Goal: Task Accomplishment & Management: Use online tool/utility

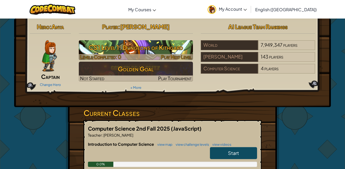
click at [141, 47] on h3 "CS1 Level 1: Dungeons of Kithgard" at bounding box center [136, 48] width 114 height 12
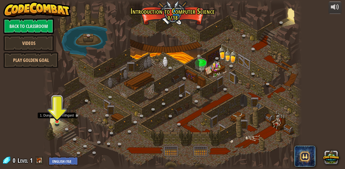
click at [57, 120] on img at bounding box center [57, 115] width 6 height 14
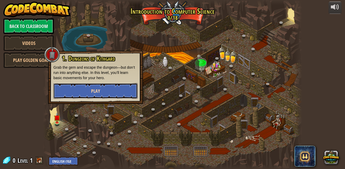
click at [107, 92] on button "Play" at bounding box center [95, 91] width 84 height 16
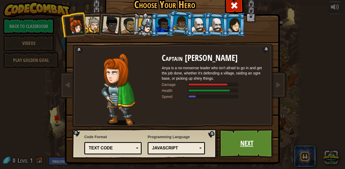
click at [237, 134] on link "Next" at bounding box center [246, 143] width 55 height 29
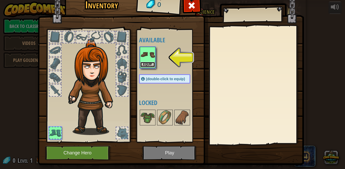
click at [145, 63] on button "Equip" at bounding box center [147, 64] width 15 height 5
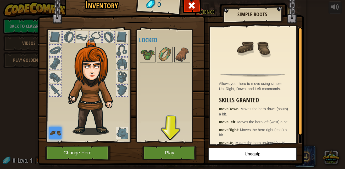
click at [168, 145] on img at bounding box center [171, 71] width 266 height 190
click at [167, 150] on button "Play" at bounding box center [169, 153] width 55 height 14
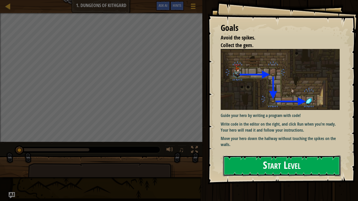
click at [290, 160] on button "Start Level" at bounding box center [282, 166] width 118 height 21
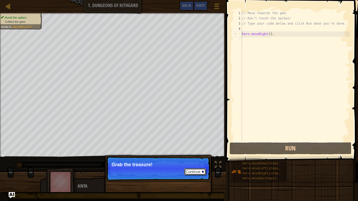
click at [193, 169] on button "Continue" at bounding box center [195, 171] width 22 height 7
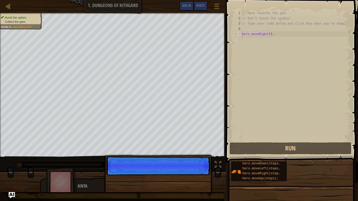
scroll to position [2, 0]
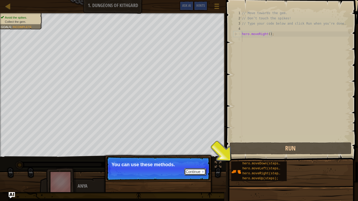
click at [196, 169] on button "Continue" at bounding box center [195, 171] width 22 height 7
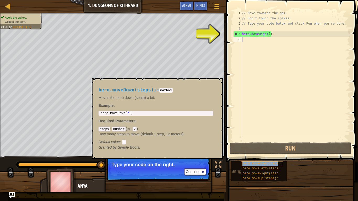
click at [254, 162] on span "hero.moveDown(steps);" at bounding box center [262, 164] width 40 height 4
click at [218, 84] on button "×" at bounding box center [216, 84] width 4 height 7
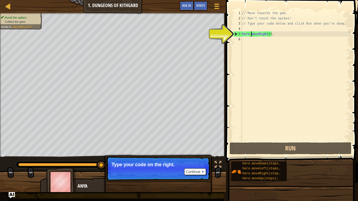
click at [250, 35] on div "// Move towards the gem. // Don’t touch the spikes! // Type your code below and…" at bounding box center [295, 80] width 109 height 141
click at [237, 34] on div "5" at bounding box center [237, 33] width 8 height 5
click at [236, 34] on div "5" at bounding box center [237, 33] width 8 height 5
click at [276, 35] on div "// Move towards the gem. // Don’t touch the spikes! // Type your code below and…" at bounding box center [295, 80] width 109 height 141
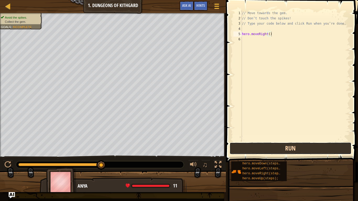
click at [263, 150] on button "Run" at bounding box center [290, 148] width 122 height 12
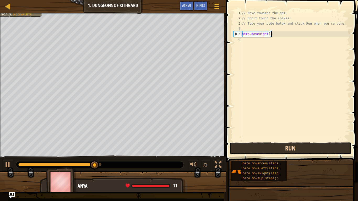
click at [263, 150] on button "Run" at bounding box center [290, 148] width 122 height 12
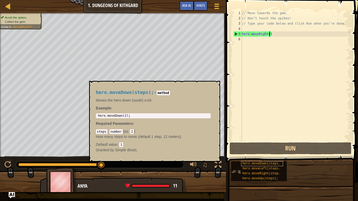
scroll to position [2, 4]
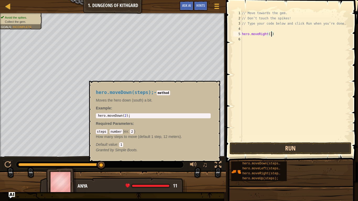
type textarea "hero.moveRight(1)"
click at [300, 153] on button "Run" at bounding box center [290, 148] width 122 height 12
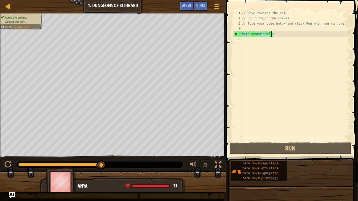
click at [279, 33] on div "// Move towards the gem. // Don’t touch the spikes! // Type your code below and…" at bounding box center [295, 80] width 109 height 141
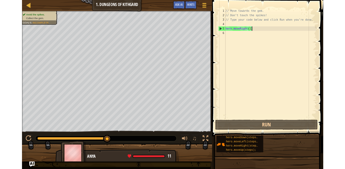
scroll to position [2, 0]
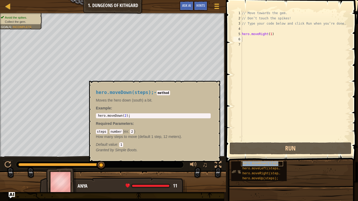
click at [268, 162] on span "hero.moveDown(steps);" at bounding box center [262, 164] width 40 height 4
type textarea "hero.moveDown(2);"
click at [126, 116] on div "hero . moveDown ( 2 ) ;" at bounding box center [153, 120] width 113 height 12
click at [170, 94] on code "method" at bounding box center [163, 93] width 13 height 5
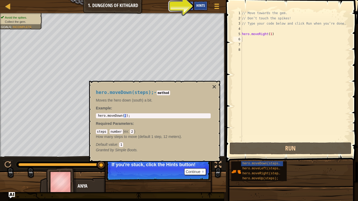
click at [198, 8] on div "Hints" at bounding box center [200, 6] width 14 height 10
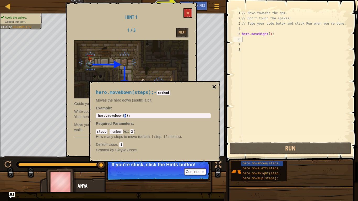
click at [216, 86] on button "×" at bounding box center [214, 86] width 4 height 7
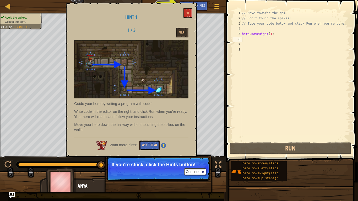
click at [154, 147] on button "Ask the AI" at bounding box center [149, 146] width 20 height 10
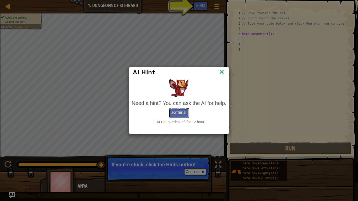
click at [179, 114] on button "Ask the AI" at bounding box center [179, 113] width 20 height 10
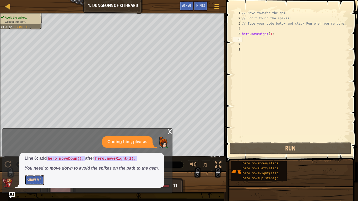
click at [39, 169] on button "Show Me" at bounding box center [34, 180] width 19 height 10
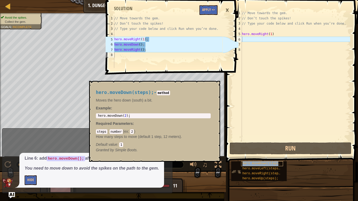
click at [259, 163] on span "hero.moveDown(steps);" at bounding box center [262, 164] width 40 height 4
click at [261, 169] on span "hero.moveRight(steps);" at bounding box center [262, 174] width 41 height 4
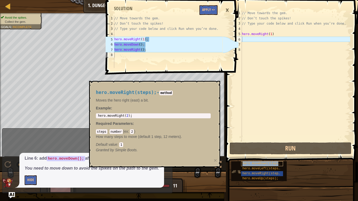
click at [264, 163] on span "hero.moveDown(steps);" at bounding box center [262, 164] width 40 height 4
click at [170, 92] on code "method" at bounding box center [163, 93] width 13 height 5
click at [202, 14] on button "Apply =>" at bounding box center [208, 10] width 18 height 10
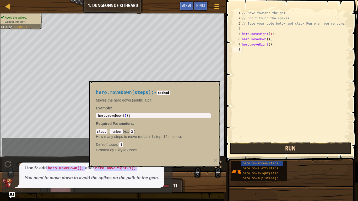
click at [274, 147] on button "Run" at bounding box center [290, 148] width 122 height 12
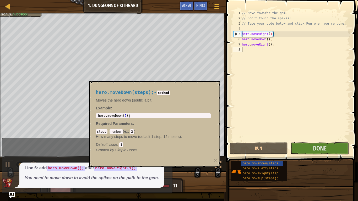
click at [216, 92] on div "hero.moveDown(steps); - method Moves the hero down (south) a bit. Example : 1 h…" at bounding box center [154, 124] width 131 height 86
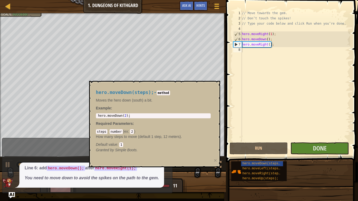
click at [201, 86] on div "hero.moveDown(steps); - method Moves the hero down (south) a bit. Example : 1 h…" at bounding box center [153, 121] width 122 height 73
click at [168, 96] on div "hero.moveDown(steps); - method Moves the hero down (south) a bit. Example : 1 h…" at bounding box center [153, 121] width 122 height 73
click at [198, 169] on div at bounding box center [113, 184] width 226 height 26
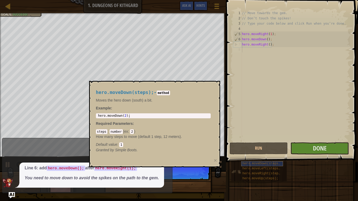
click at [246, 164] on span "hero.moveDown(steps);" at bounding box center [262, 164] width 40 height 4
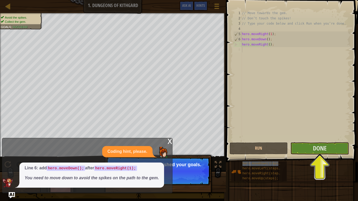
click at [170, 141] on div "x" at bounding box center [169, 140] width 5 height 5
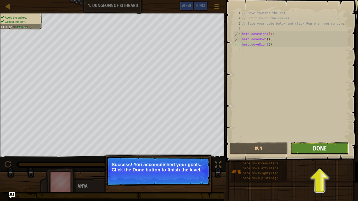
click at [325, 150] on span "Done" at bounding box center [320, 148] width 14 height 8
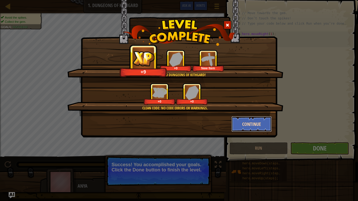
click at [260, 118] on button "Continue" at bounding box center [251, 124] width 41 height 16
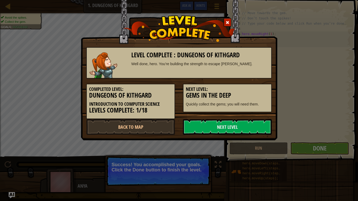
click at [260, 118] on div "Completed Level: Dungeons of Kithgard Introduction to Computer Science Levels C…" at bounding box center [178, 99] width 193 height 41
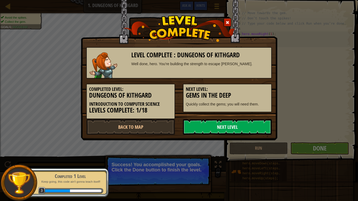
click at [259, 124] on link "Next Level" at bounding box center [227, 127] width 89 height 16
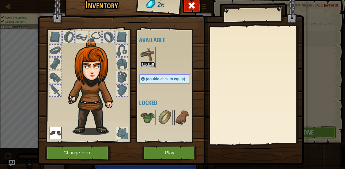
click at [148, 65] on button "Equip" at bounding box center [147, 64] width 15 height 5
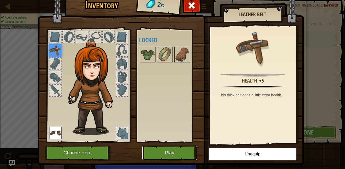
click at [187, 151] on button "Play" at bounding box center [169, 153] width 55 height 14
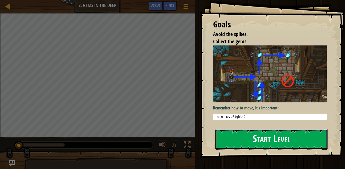
click at [272, 134] on button "Start Level" at bounding box center [271, 139] width 112 height 21
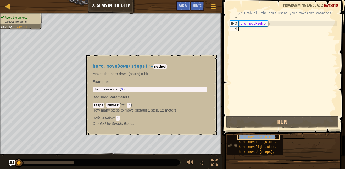
click at [238, 136] on div "hero.moveDown(steps);" at bounding box center [258, 137] width 42 height 5
click at [167, 65] on code "method" at bounding box center [159, 66] width 13 height 5
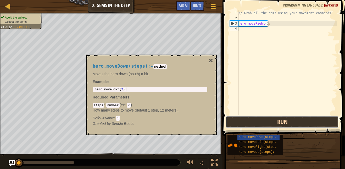
click at [236, 120] on button "Run" at bounding box center [282, 122] width 113 height 12
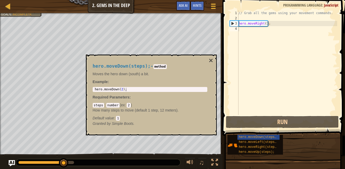
click at [98, 106] on code "steps" at bounding box center [99, 105] width 12 height 5
click at [103, 108] on p "How many steps to move (default 1 step, 12 meters)." at bounding box center [150, 110] width 115 height 5
click at [102, 108] on p "How many steps to move (default 1 step, 12 meters)." at bounding box center [150, 110] width 115 height 5
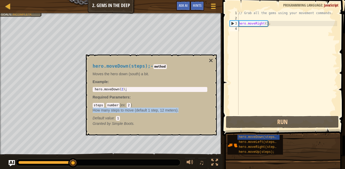
click at [102, 108] on p "How many steps to move (default 1 step, 12 meters)." at bounding box center [150, 110] width 115 height 5
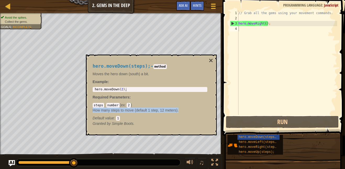
type textarea "hero.moveRight();"
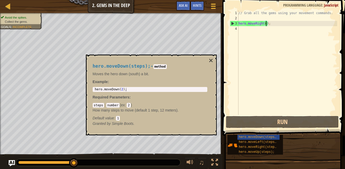
click at [266, 24] on div "// Grab all the gems using your movement commands. hero . moveRight ( ) ;" at bounding box center [287, 67] width 100 height 115
click at [264, 27] on div "// Grab all the gems using your movement commands. hero . moveRight ( ) ;" at bounding box center [287, 67] width 100 height 115
type textarea "hero.moveDown(2);"
drag, startPoint x: 127, startPoint y: 90, endPoint x: 93, endPoint y: 89, distance: 33.5
click at [93, 89] on div "hero.moveDown(2); 1 hero . moveDown ( 2 ) ; ההההההההההההההההההההההההההההההההההה…" at bounding box center [150, 89] width 115 height 5
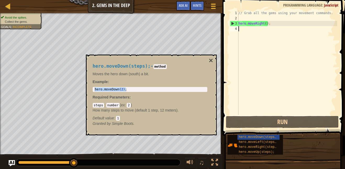
click at [251, 31] on div "// Grab all the gems using your movement commands. hero . moveRight ( ) ;" at bounding box center [287, 67] width 100 height 115
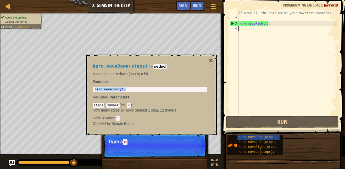
paste textarea "hero.moveDown(2);"
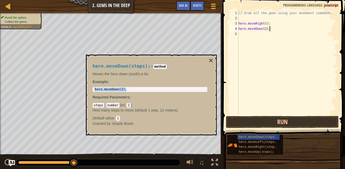
click at [267, 29] on div "// Grab all the gems using your movement commands. hero . moveRight ( ) ; hero …" at bounding box center [287, 67] width 100 height 115
type textarea "hero.moveDown();"
click at [253, 34] on div "// Grab all the gems using your movement commands. hero . moveRight ( ) ; hero …" at bounding box center [287, 67] width 100 height 115
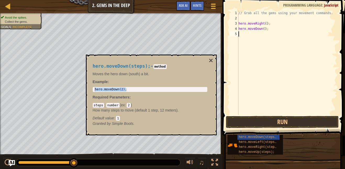
scroll to position [2, 0]
click at [210, 63] on button "×" at bounding box center [211, 60] width 4 height 7
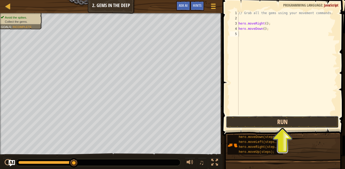
click at [254, 121] on button "Run" at bounding box center [282, 122] width 113 height 12
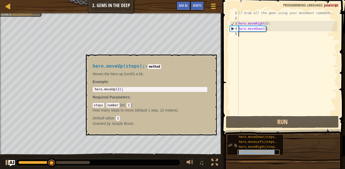
click at [253, 153] on span "hero.moveUp(steps);" at bounding box center [257, 153] width 36 height 4
click at [265, 153] on span "hero.moveUp(steps);" at bounding box center [257, 153] width 36 height 4
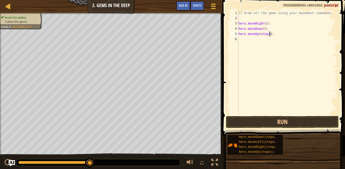
click at [270, 34] on div "// Grab all the gems using your movement commands. hero . moveRight ( ) ; hero …" at bounding box center [287, 67] width 100 height 115
type textarea "hero.moveUp();"
click at [249, 41] on div "// Grab all the gems using your movement commands. hero . moveRight ( ) ; hero …" at bounding box center [287, 67] width 100 height 115
drag, startPoint x: 267, startPoint y: 147, endPoint x: 248, endPoint y: 131, distance: 24.5
click at [245, 132] on div "Map Introduction to Computer Science 2. Gems in the Deep Game Menu Done Hints A…" at bounding box center [172, 84] width 345 height 169
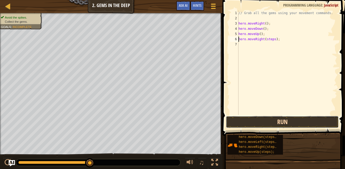
click at [251, 123] on button "Run" at bounding box center [282, 122] width 113 height 12
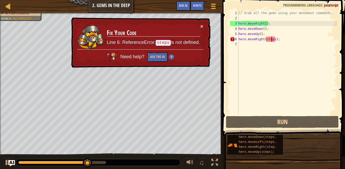
click at [272, 38] on div "// Grab all the gems using your movement commands. hero . moveRight ( ) ; hero …" at bounding box center [287, 67] width 100 height 115
click at [275, 40] on div "// Grab all the gems using your movement commands. hero . moveRight ( ) ; hero …" at bounding box center [287, 67] width 100 height 115
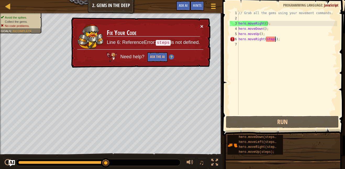
click at [202, 26] on button "×" at bounding box center [201, 24] width 3 height 5
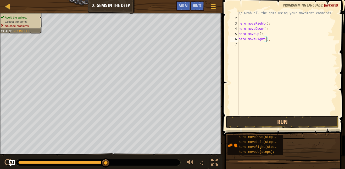
click at [260, 34] on div "// Grab all the gems using your movement commands. hero . moveRight ( ) ; hero …" at bounding box center [287, 67] width 100 height 115
type textarea "hero.moveUp(2);"
click at [279, 123] on button "Run" at bounding box center [282, 122] width 113 height 12
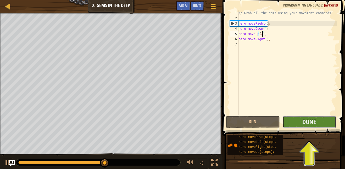
click at [296, 121] on button "Done" at bounding box center [310, 122] width 54 height 12
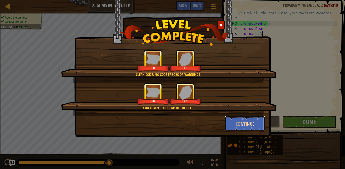
click at [249, 121] on button "Continue" at bounding box center [245, 124] width 41 height 16
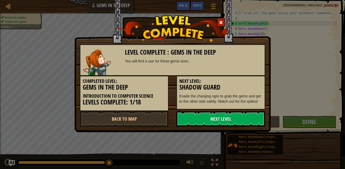
click at [244, 124] on link "Next Level" at bounding box center [220, 119] width 89 height 16
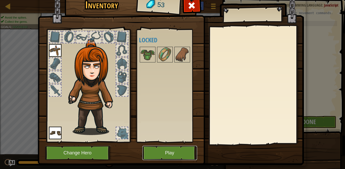
click at [172, 152] on button "Play" at bounding box center [169, 153] width 55 height 14
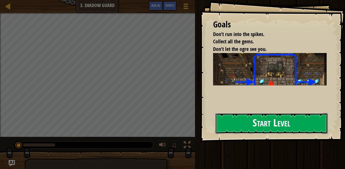
click at [260, 125] on button "Start Level" at bounding box center [271, 123] width 112 height 21
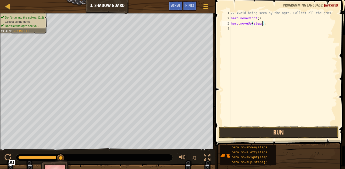
click at [262, 23] on div "// Avoid being seen by the ogre. Collect all the gems. hero . moveRight ( ) ; h…" at bounding box center [283, 73] width 107 height 126
type textarea "hero.moveUp();"
click at [247, 30] on div "// Avoid being seen by the ogre. Collect all the gems. hero . moveRight ( ) ; h…" at bounding box center [283, 73] width 107 height 126
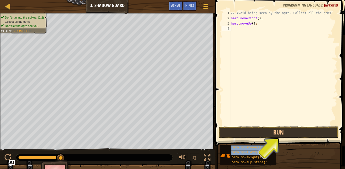
drag, startPoint x: 257, startPoint y: 155, endPoint x: 247, endPoint y: 107, distance: 49.1
click at [247, 107] on div "Hints Videos 1 2 3 4 // Avoid being seen by the ogre. Collect all the gems. her…" at bounding box center [279, 83] width 132 height 167
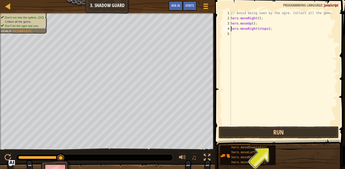
click at [267, 27] on div "// Avoid being seen by the ogre. Collect all the gems. hero . moveRight ( ) ; h…" at bounding box center [283, 73] width 107 height 126
type textarea "hero.moveRight();"
click at [250, 35] on div "// Avoid being seen by the ogre. Collect all the gems. hero . moveRight ( ) ; h…" at bounding box center [283, 73] width 107 height 126
click at [265, 33] on div "// Avoid being seen by the ogre. Collect all the gems. hero . moveRight ( ) ; h…" at bounding box center [283, 73] width 107 height 126
click at [268, 39] on div "// Avoid being seen by the ogre. Collect all the gems. hero . moveRight ( ) ; h…" at bounding box center [283, 73] width 107 height 126
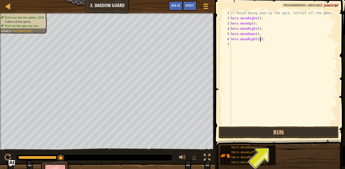
type textarea "hero.moveRight();"
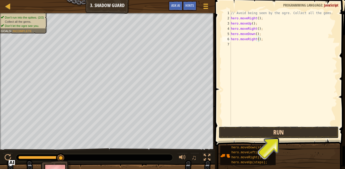
click at [280, 136] on button "Run" at bounding box center [279, 133] width 120 height 12
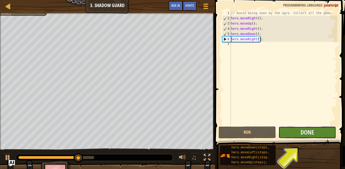
click at [316, 129] on button "Done" at bounding box center [307, 133] width 57 height 12
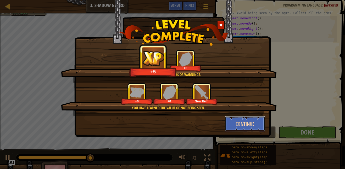
click at [245, 125] on button "Continue" at bounding box center [245, 124] width 41 height 16
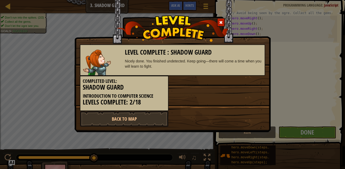
click at [306, 130] on div "Level Complete : Shadow Guard Nicely done. You finished undetected. Keep going—…" at bounding box center [172, 84] width 345 height 169
click at [219, 23] on span at bounding box center [221, 23] width 4 height 4
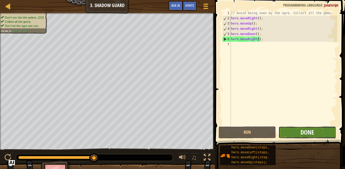
click at [307, 135] on span "Done" at bounding box center [308, 132] width 14 height 8
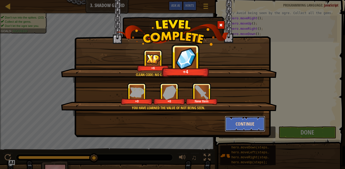
click at [237, 123] on button "Continue" at bounding box center [245, 124] width 41 height 16
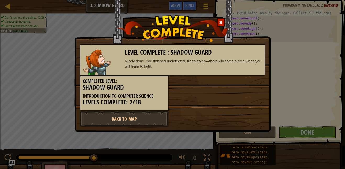
click at [302, 136] on div "Level Complete : Shadow Guard Nicely done. You finished undetected. Keep going—…" at bounding box center [172, 84] width 345 height 169
click at [220, 22] on span at bounding box center [221, 23] width 4 height 4
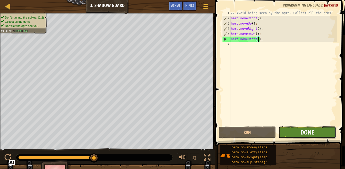
click at [305, 130] on span "Done" at bounding box center [308, 132] width 14 height 8
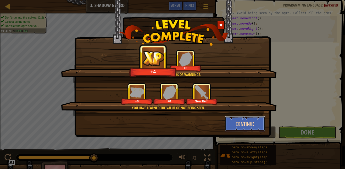
click at [258, 129] on button "Continue" at bounding box center [245, 124] width 41 height 16
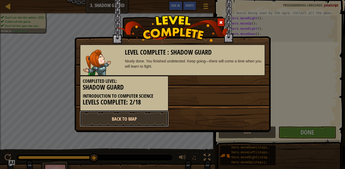
click at [104, 116] on link "Back to Map" at bounding box center [124, 119] width 89 height 16
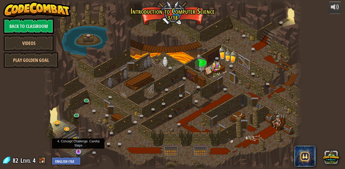
click at [79, 150] on img at bounding box center [78, 144] width 7 height 16
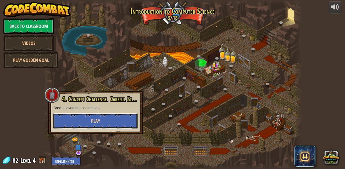
click at [87, 119] on button "Play" at bounding box center [95, 121] width 84 height 16
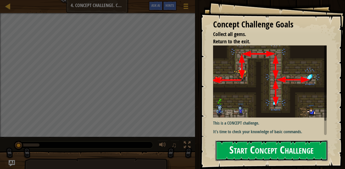
click at [254, 149] on button "Start Concept Challenge" at bounding box center [271, 151] width 112 height 21
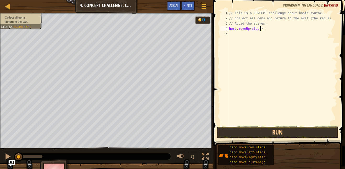
click at [261, 29] on div "// This is a CONCEPT challenge about basic syntax. // Collect all gems and retu…" at bounding box center [282, 73] width 109 height 126
type textarea "hero.moveUp();"
click at [236, 34] on div "// This is a CONCEPT challenge about basic syntax. // Collect all gems and retu…" at bounding box center [282, 73] width 109 height 126
click at [265, 33] on div "// This is a CONCEPT challenge about basic syntax. // Collect all gems and retu…" at bounding box center [282, 73] width 109 height 126
click at [265, 40] on div "// This is a CONCEPT challenge about basic syntax. // Collect all gems and retu…" at bounding box center [282, 73] width 109 height 126
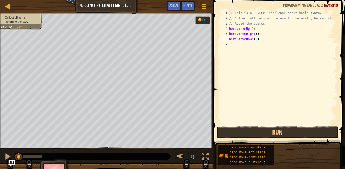
scroll to position [2, 4]
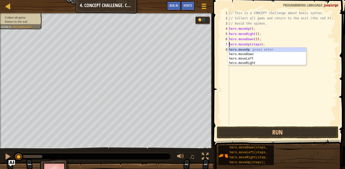
click at [260, 46] on div "// This is a CONCEPT challenge about basic syntax. // Collect all gems and retu…" at bounding box center [282, 73] width 109 height 126
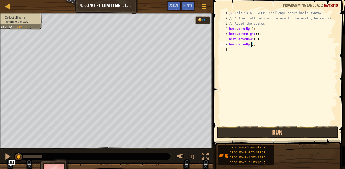
scroll to position [2, 3]
type textarea "hero.moveUp(3);"
click at [250, 47] on div "// This is a CONCEPT challenge about basic syntax. // Collect all gems and retu…" at bounding box center [282, 73] width 109 height 126
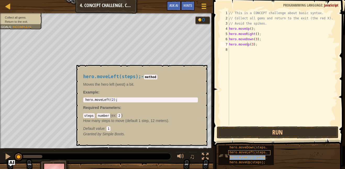
type textarea "hero.moveUhero.moveRight(steps);p(3);"
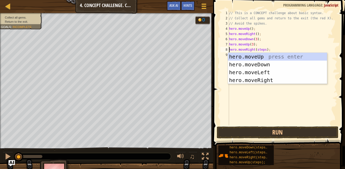
drag, startPoint x: 256, startPoint y: 44, endPoint x: 253, endPoint y: 53, distance: 9.5
click at [254, 53] on div "// This is a CONCEPT challenge about basic syntax. // Collect all gems and retu…" at bounding box center [282, 73] width 109 height 126
type textarea "hero.moveRight(steps);"
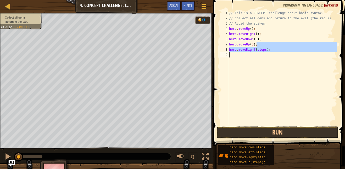
click at [251, 71] on div "// This is a CONCEPT challenge about basic syntax. // Collect all gems and retu…" at bounding box center [282, 67] width 109 height 115
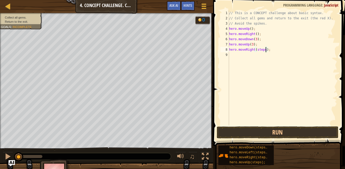
click at [267, 50] on div "// This is a CONCEPT challenge about basic syntax. // Collect all gems and retu…" at bounding box center [282, 73] width 109 height 126
click at [254, 44] on div "// This is a CONCEPT challenge about basic syntax. // Collect all gems and retu…" at bounding box center [282, 73] width 109 height 126
click at [257, 50] on div "// This is a CONCEPT challenge about basic syntax. // Collect all gems and retu…" at bounding box center [282, 73] width 109 height 126
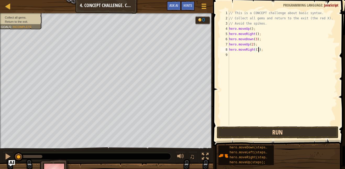
type textarea "hero.moveRight(3);"
click at [301, 138] on button "Run" at bounding box center [278, 133] width 122 height 12
